Goal: Information Seeking & Learning: Learn about a topic

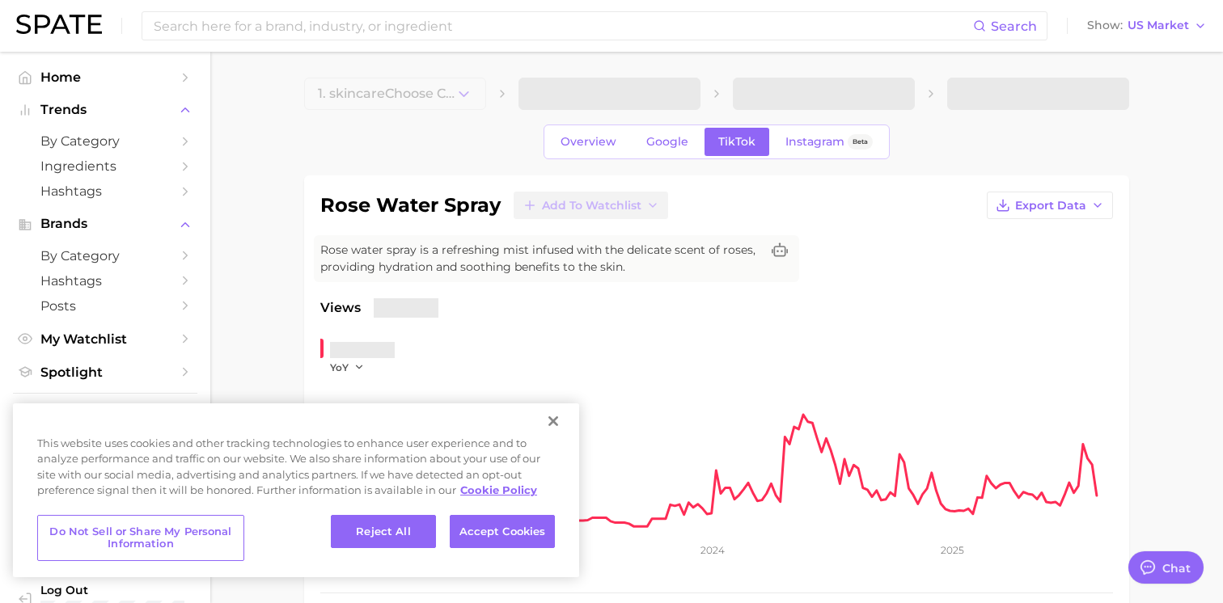
type textarea "x"
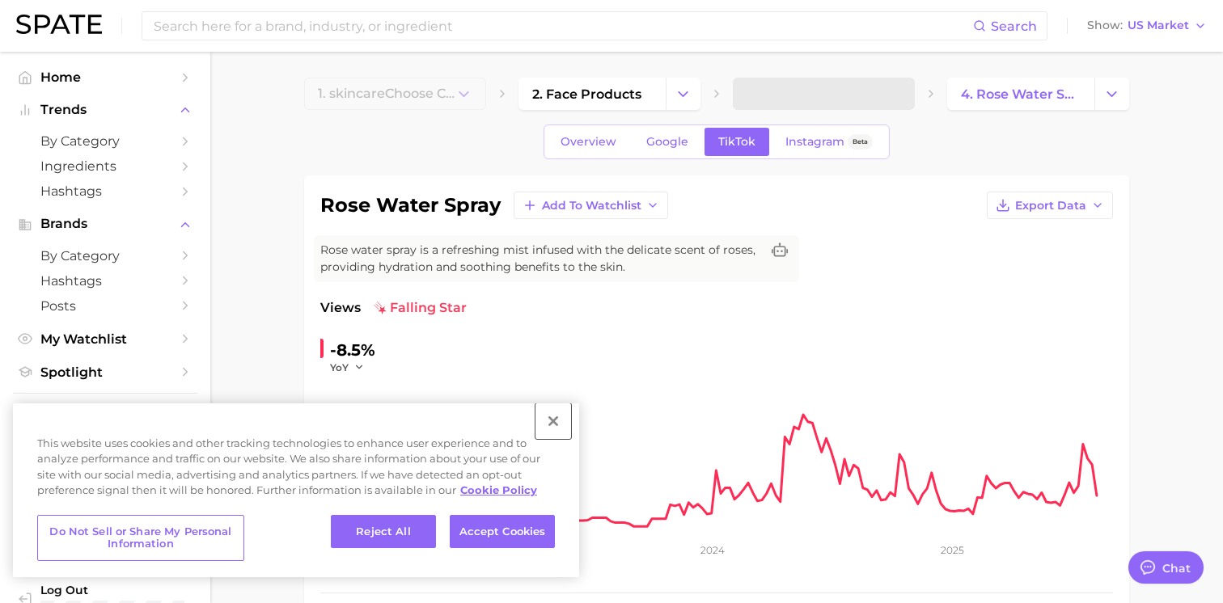
click at [557, 421] on button "Close" at bounding box center [553, 422] width 36 height 36
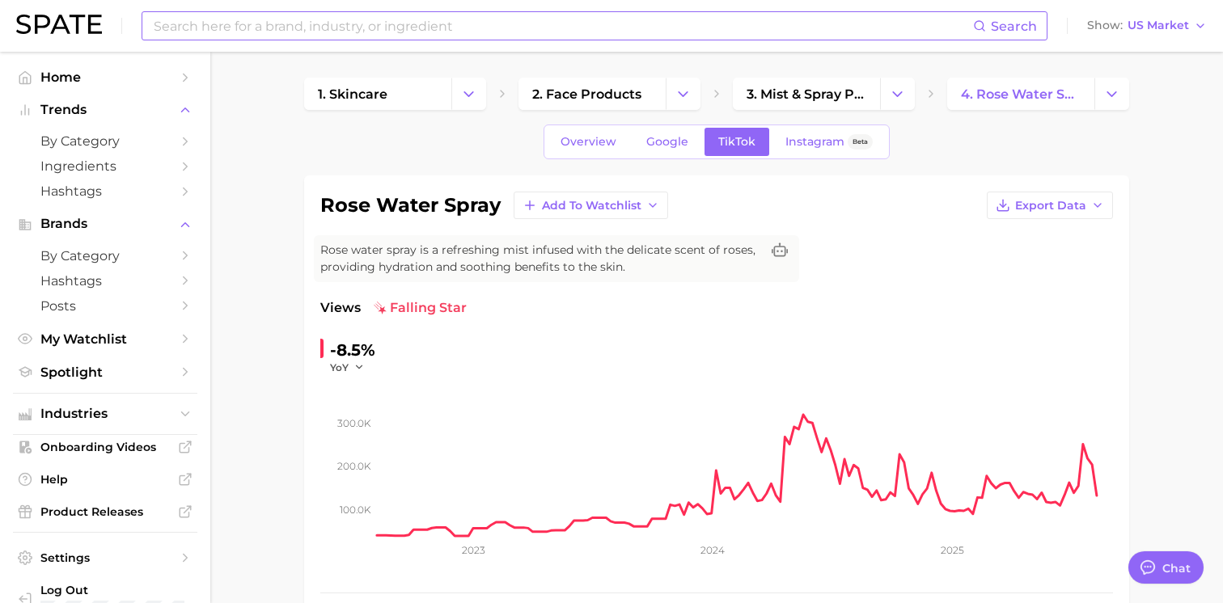
click at [410, 31] on input at bounding box center [562, 25] width 821 height 27
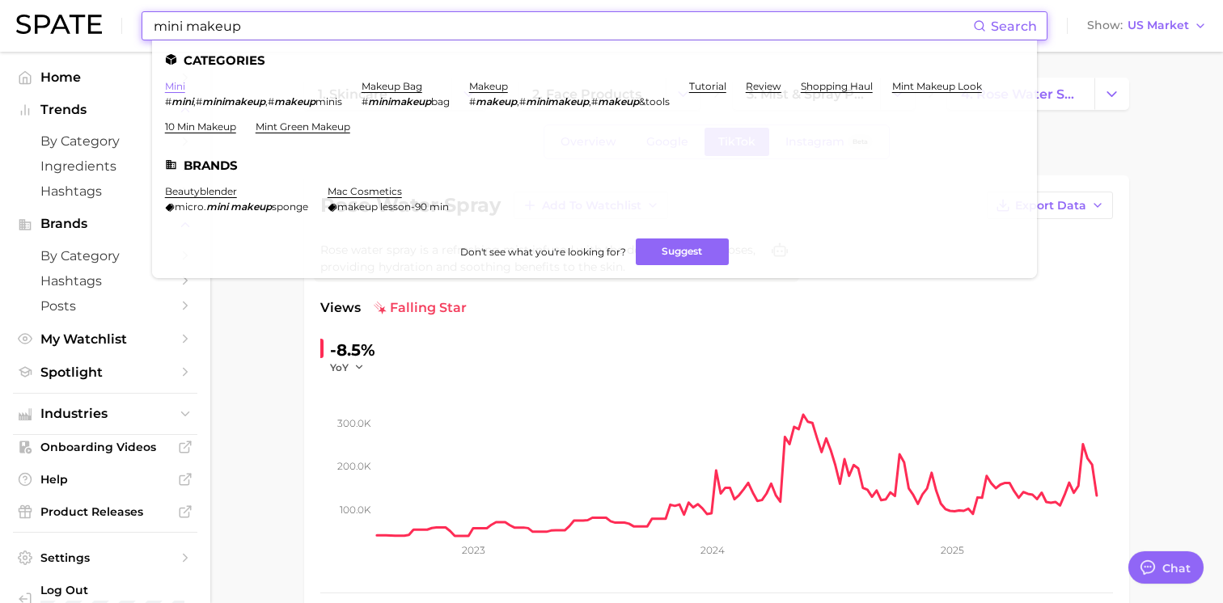
type input "mini makeup"
click at [180, 90] on link "mini" at bounding box center [175, 86] width 20 height 12
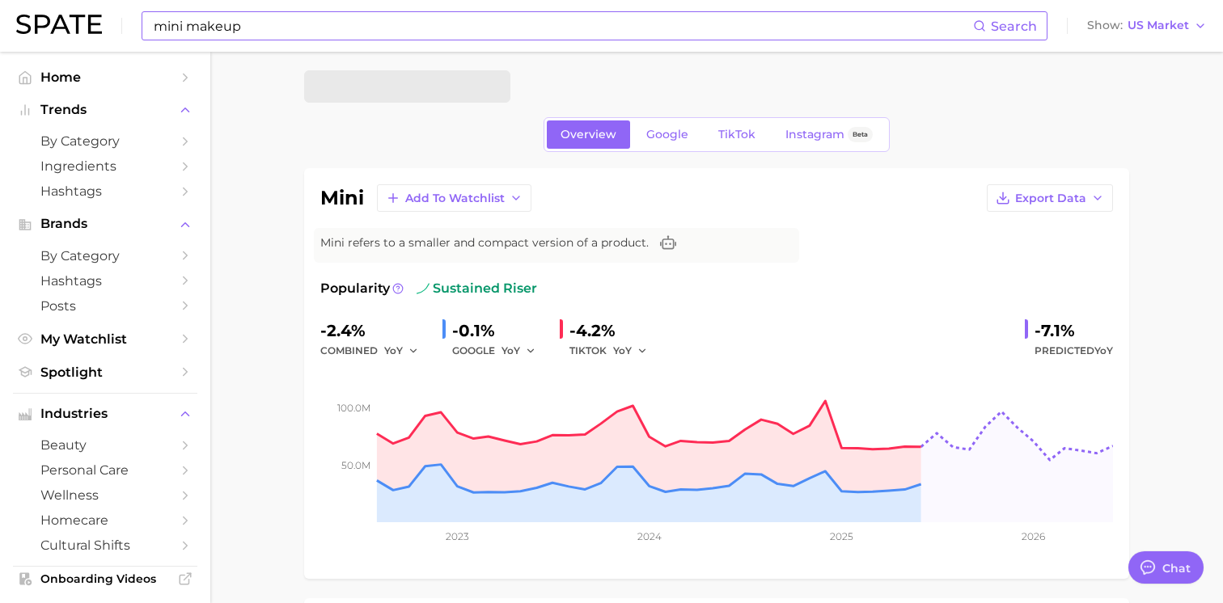
scroll to position [6, 0]
click at [734, 134] on span "TikTok" at bounding box center [736, 136] width 37 height 14
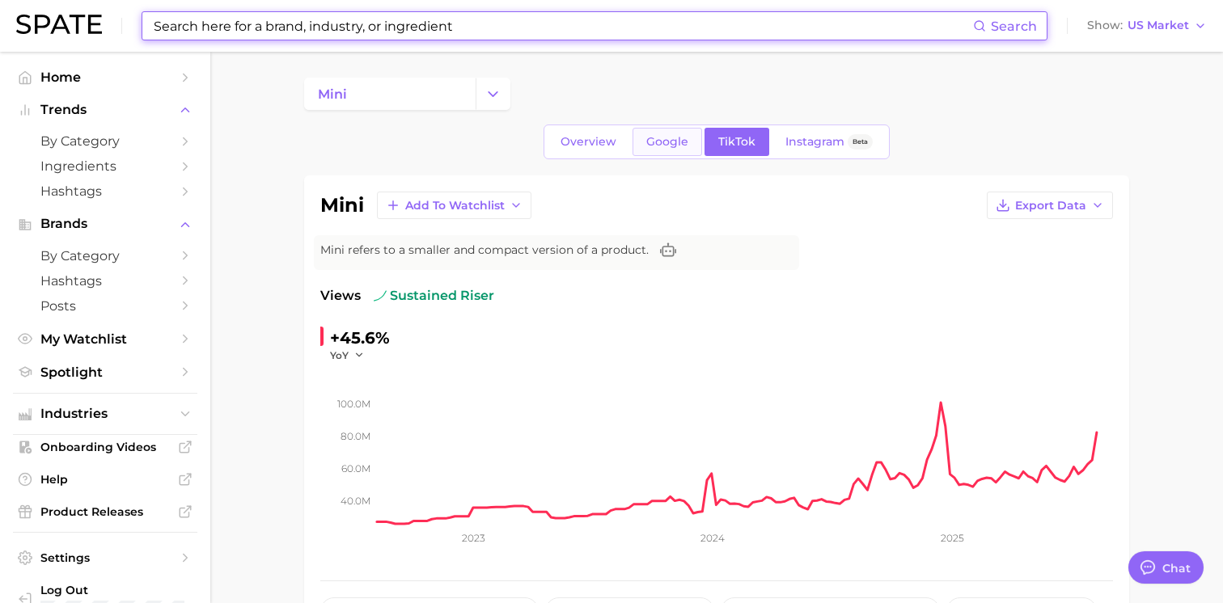
click at [689, 141] on link "Google" at bounding box center [667, 142] width 70 height 28
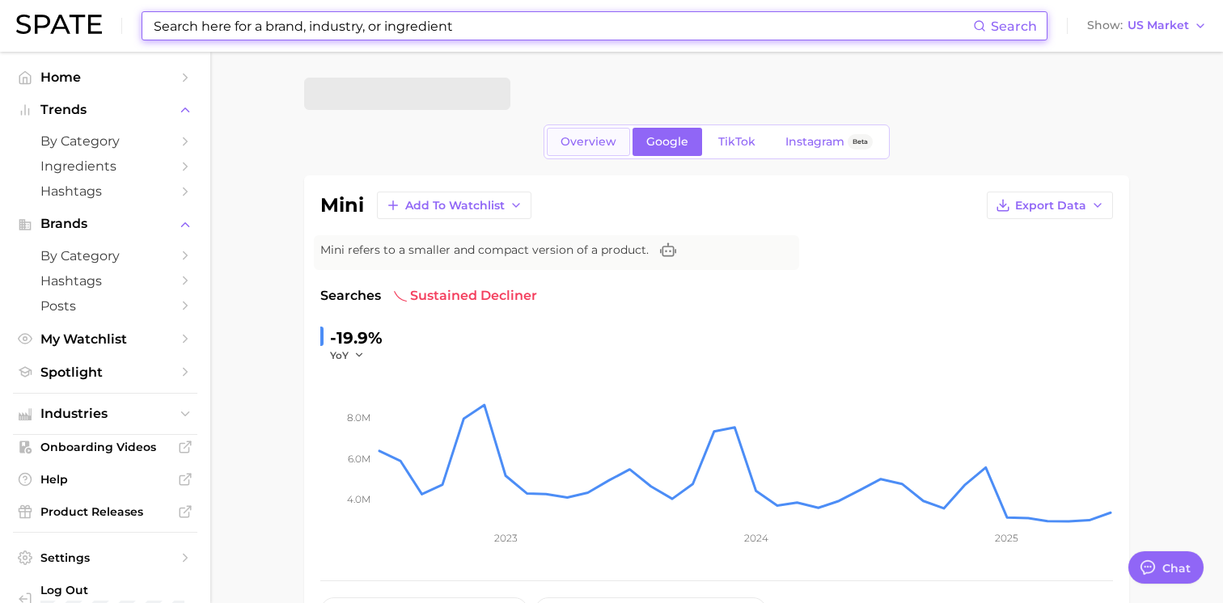
click at [599, 147] on span "Overview" at bounding box center [588, 142] width 56 height 14
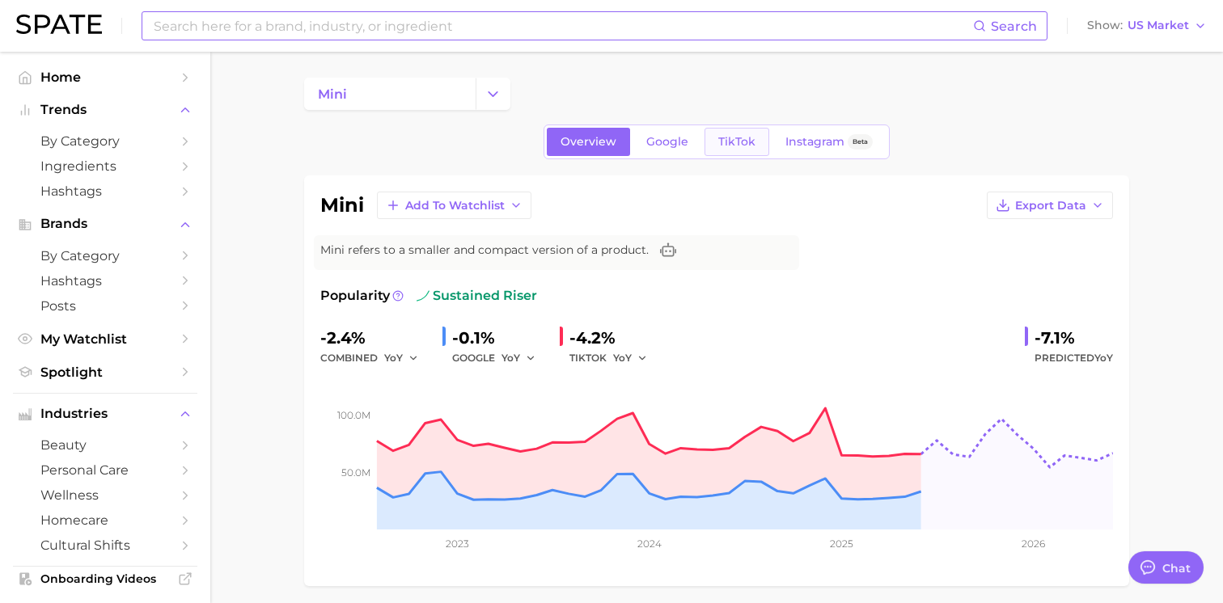
click at [711, 151] on link "TikTok" at bounding box center [736, 142] width 65 height 28
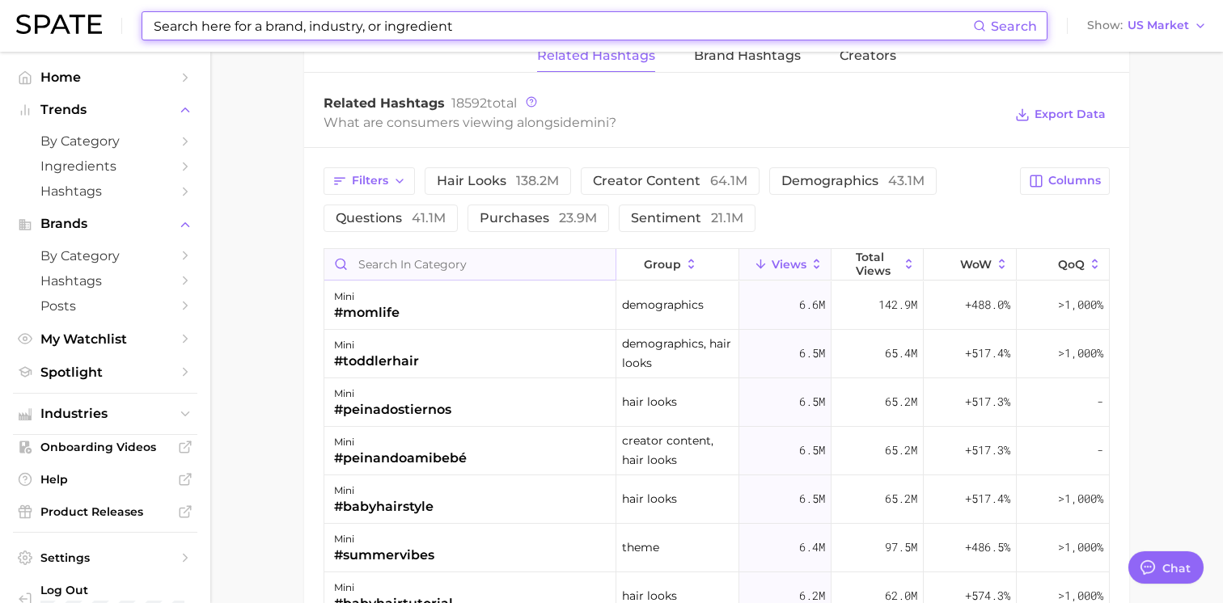
click at [513, 274] on input "Search in category" at bounding box center [469, 264] width 291 height 31
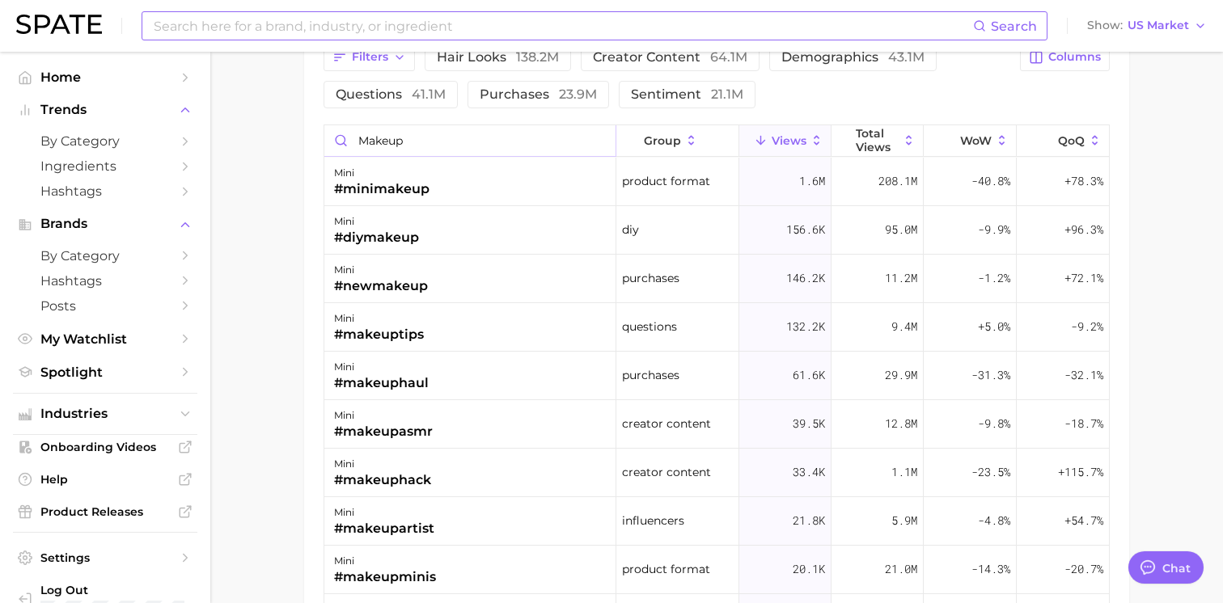
scroll to position [1382, 0]
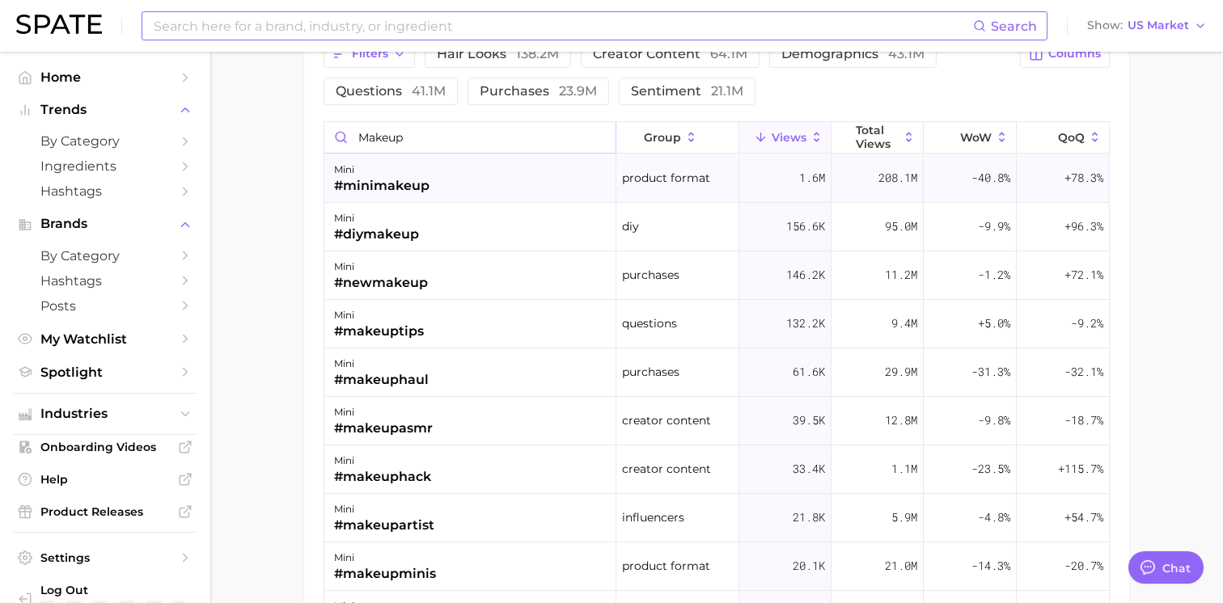
type input "makeup"
click at [805, 175] on span "1.6m" at bounding box center [812, 177] width 26 height 19
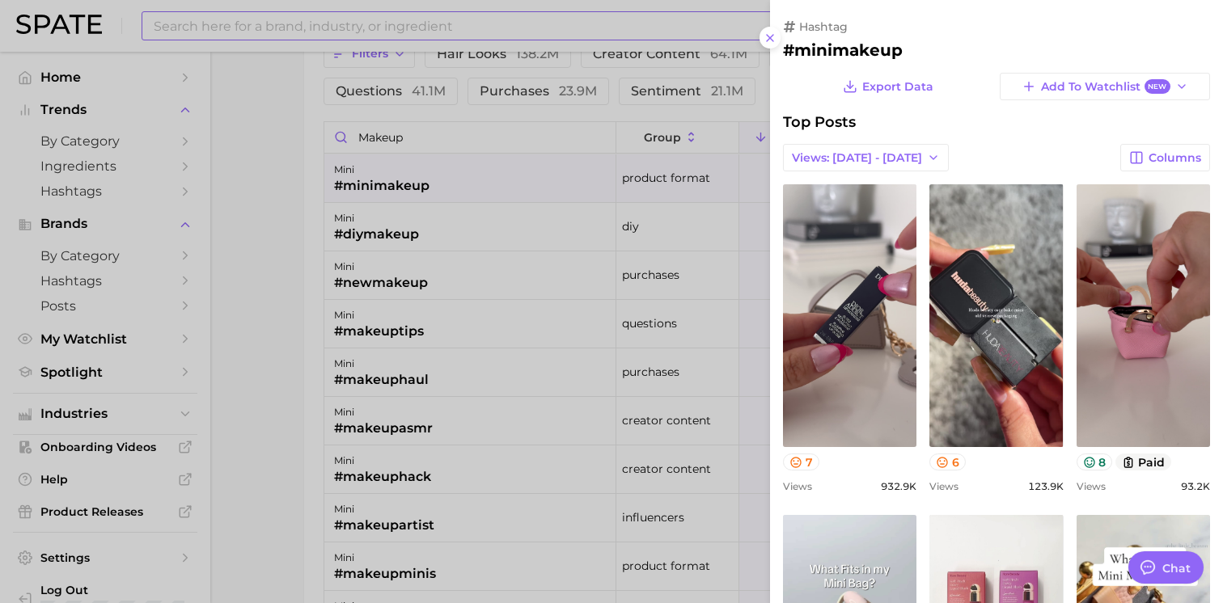
scroll to position [0, 0]
click at [769, 37] on line at bounding box center [770, 38] width 6 height 6
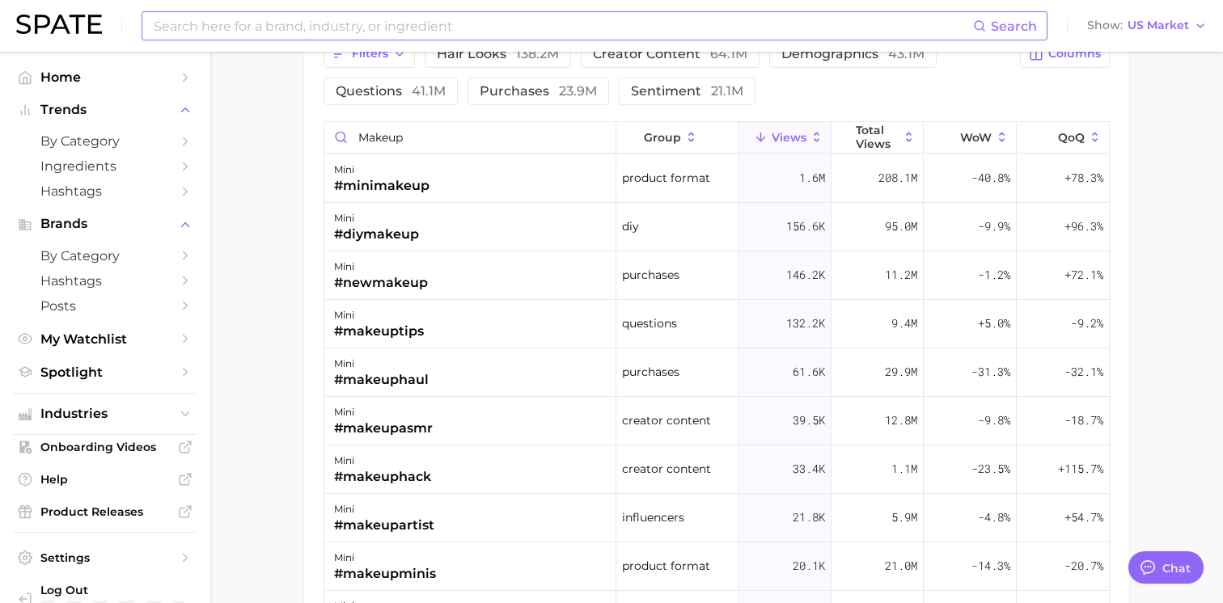
click at [815, 132] on icon at bounding box center [817, 137] width 6 height 10
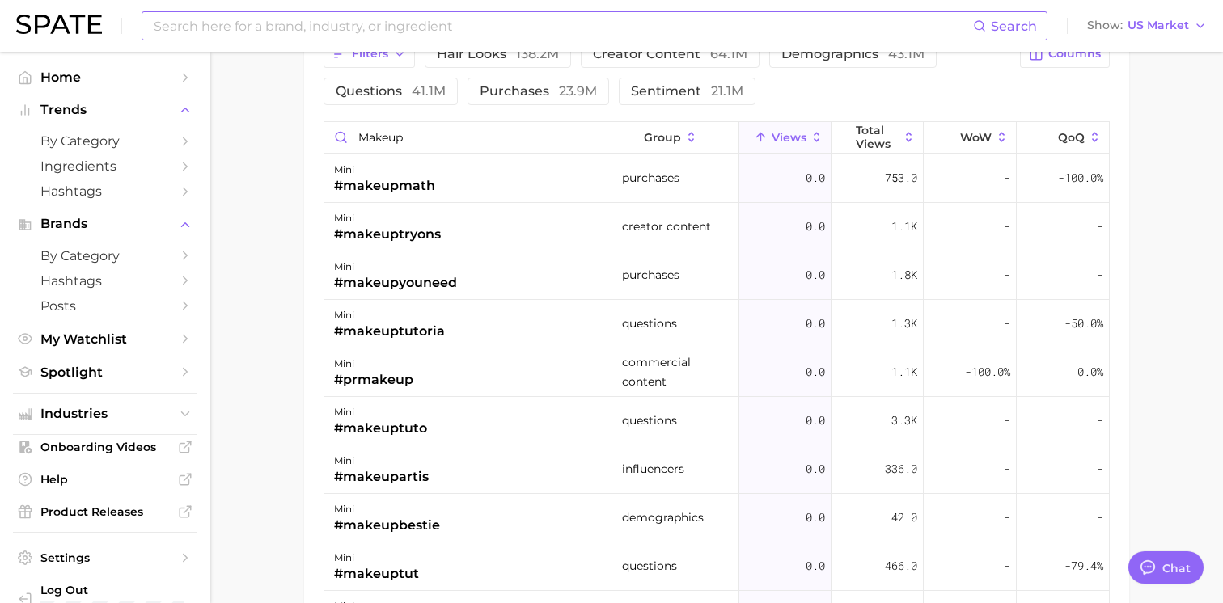
click at [824, 135] on button "Views" at bounding box center [785, 138] width 92 height 32
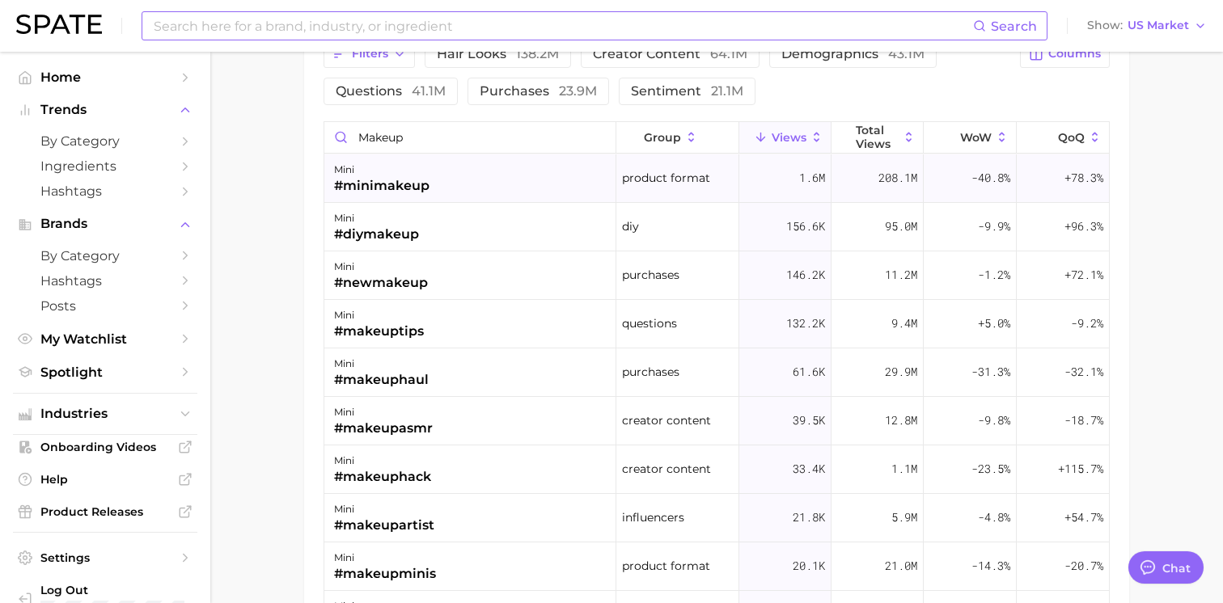
click at [679, 197] on div "product format" at bounding box center [677, 178] width 123 height 49
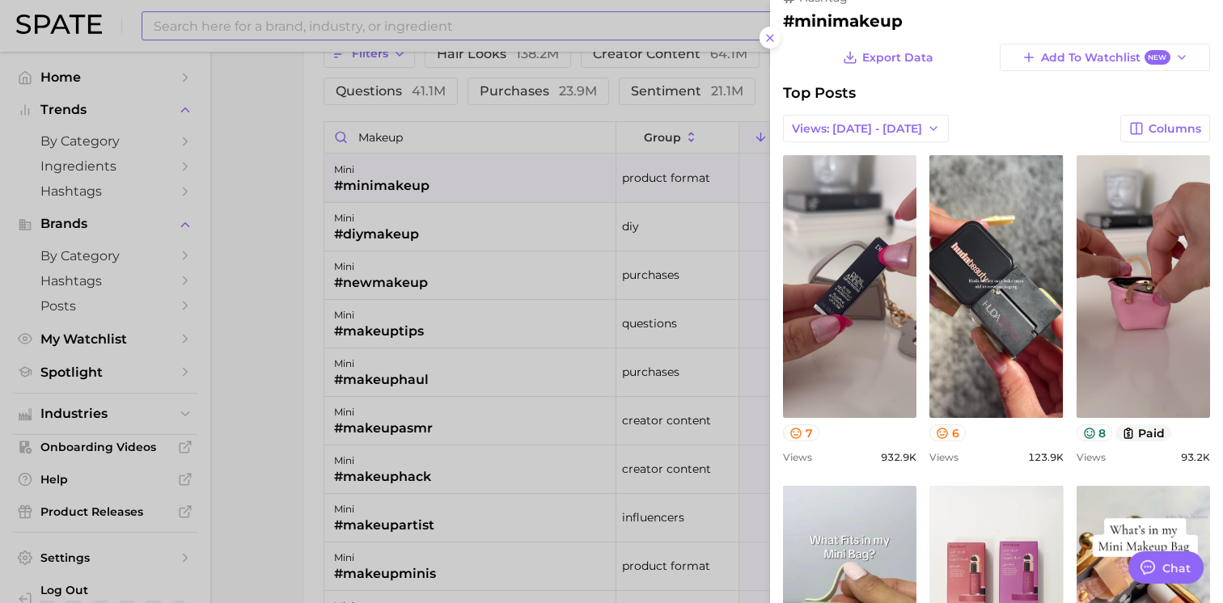
scroll to position [31, 0]
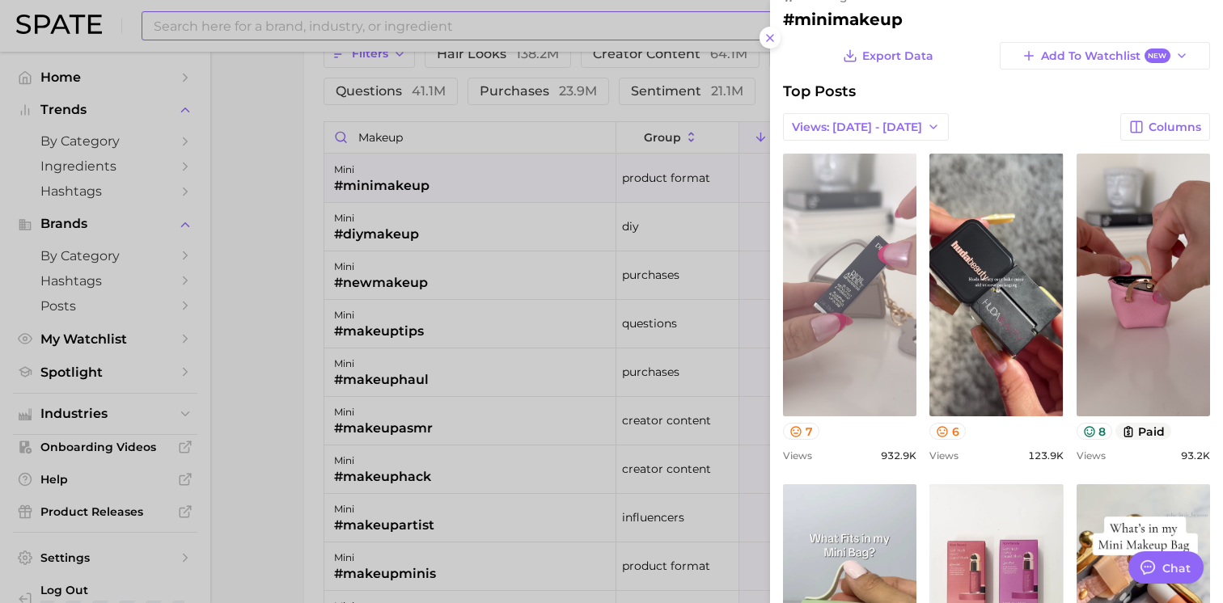
click at [865, 398] on link "view post on TikTok" at bounding box center [849, 285] width 133 height 263
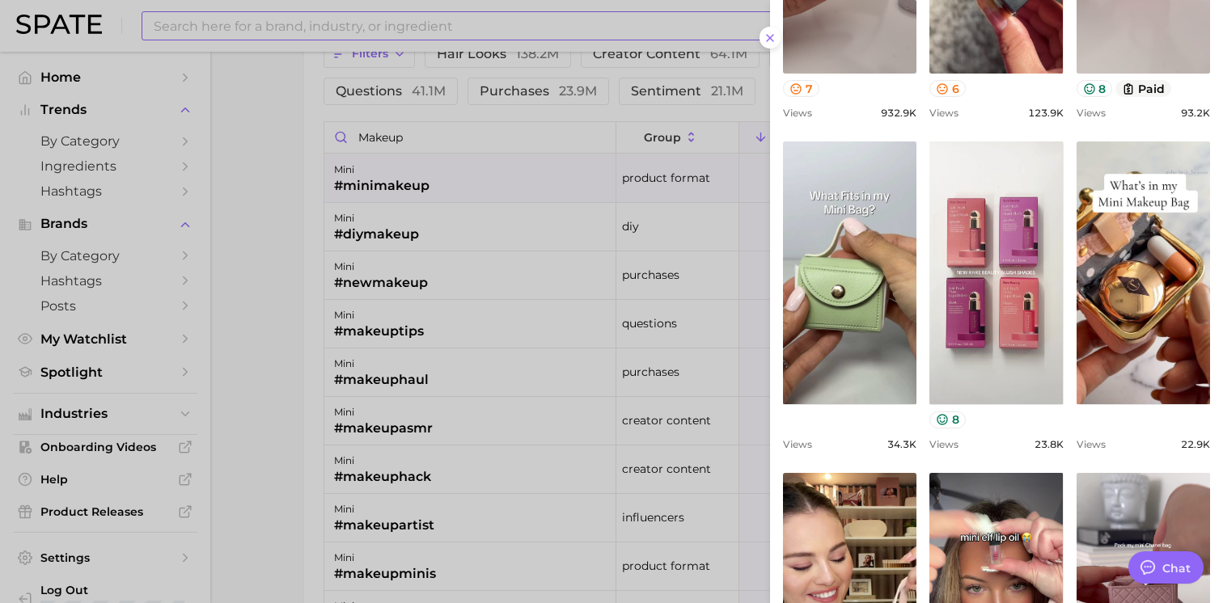
scroll to position [389, 0]
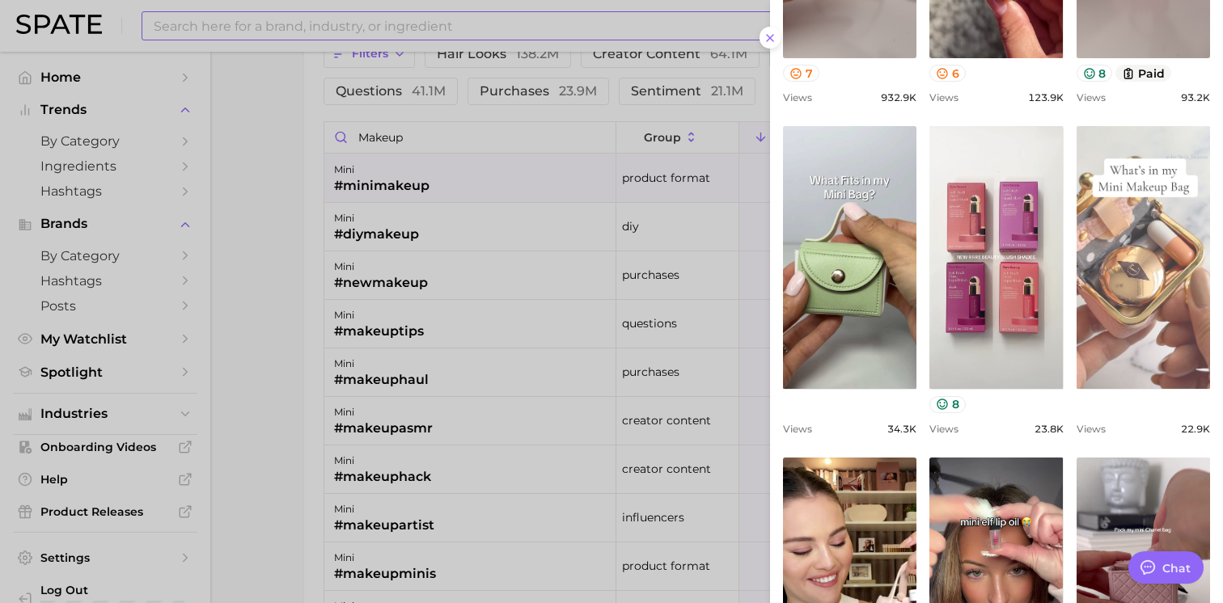
click at [1164, 365] on link "view post on TikTok" at bounding box center [1142, 257] width 133 height 263
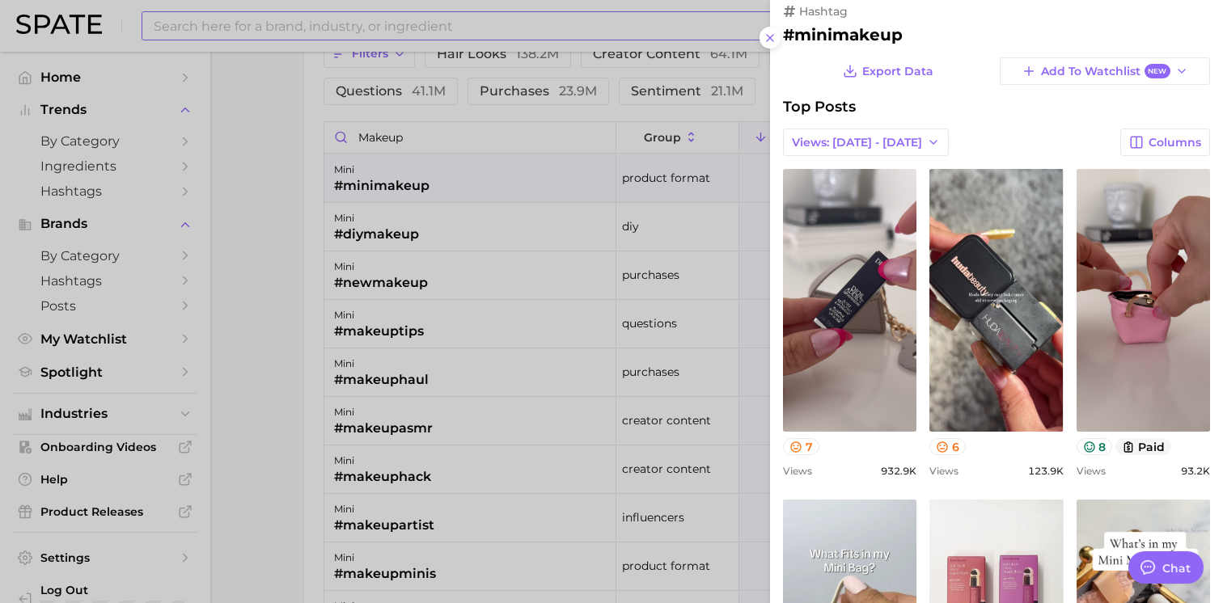
scroll to position [14, 0]
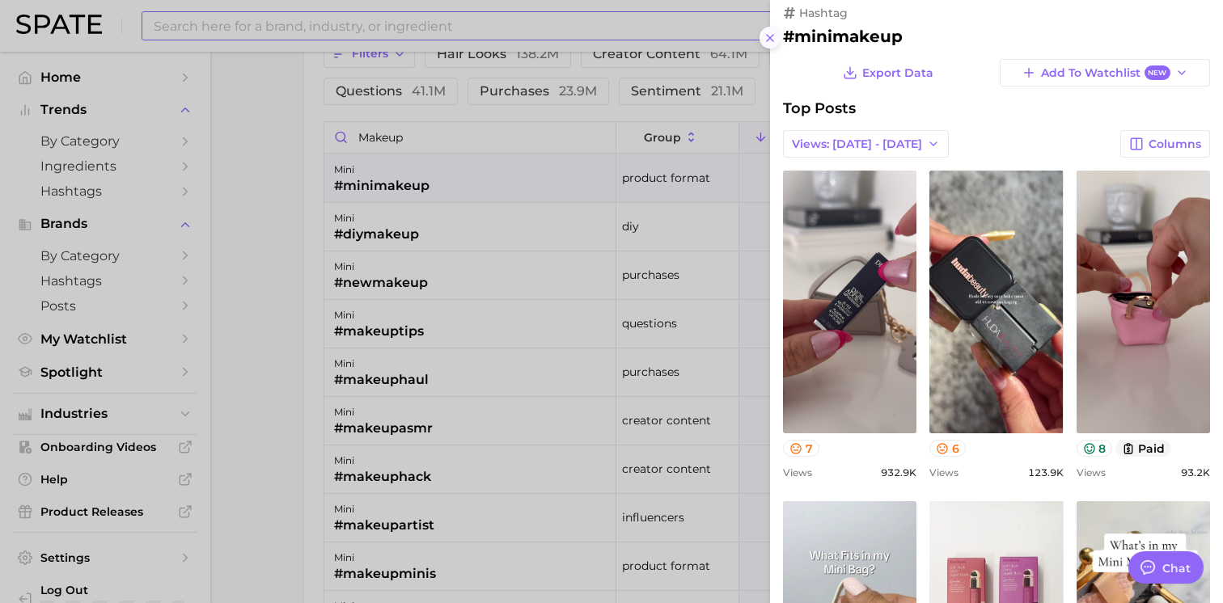
click at [763, 44] on button at bounding box center [770, 38] width 22 height 22
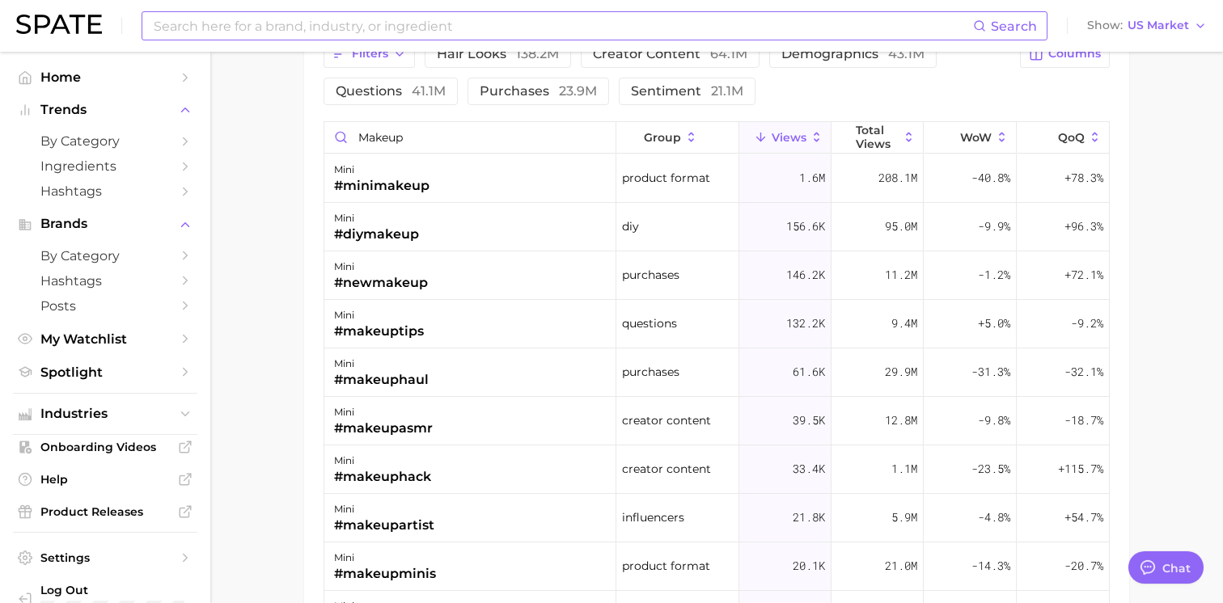
click at [618, 23] on input at bounding box center [562, 25] width 821 height 27
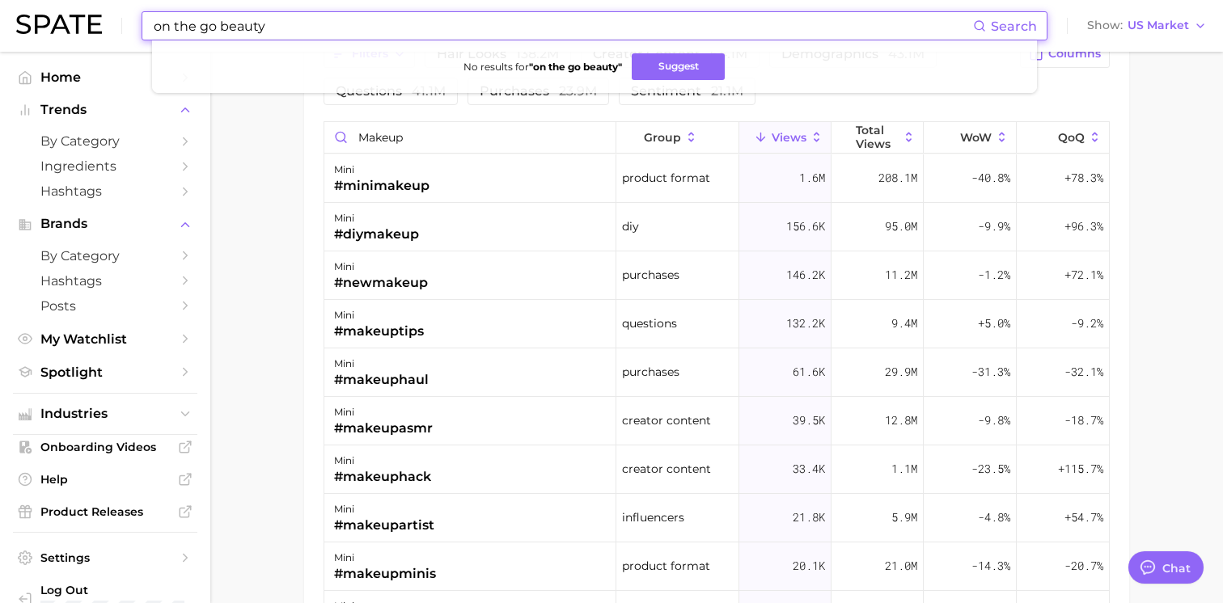
type input "on the go beauty"
